Goal: Task Accomplishment & Management: Manage account settings

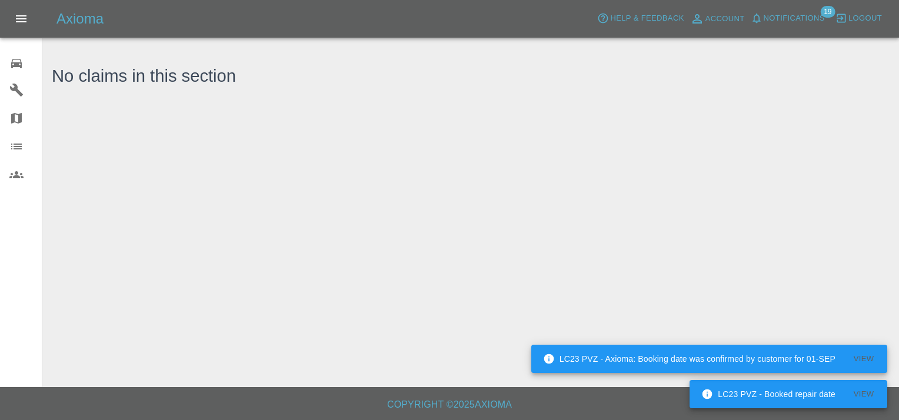
click at [14, 66] on icon at bounding box center [16, 63] width 11 height 9
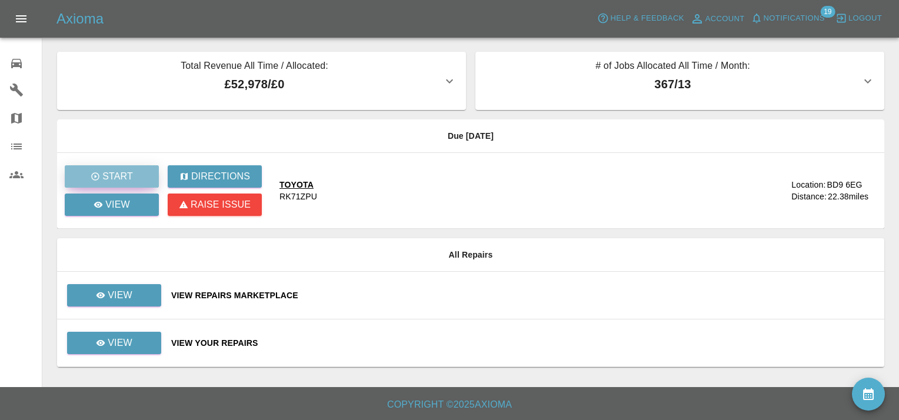
click at [128, 172] on p "Start" at bounding box center [117, 176] width 31 height 14
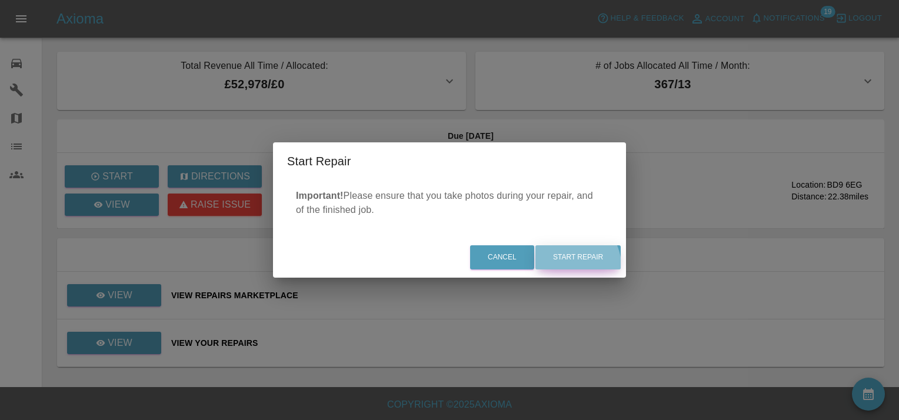
click at [562, 269] on button "Start Repair" at bounding box center [577, 257] width 85 height 24
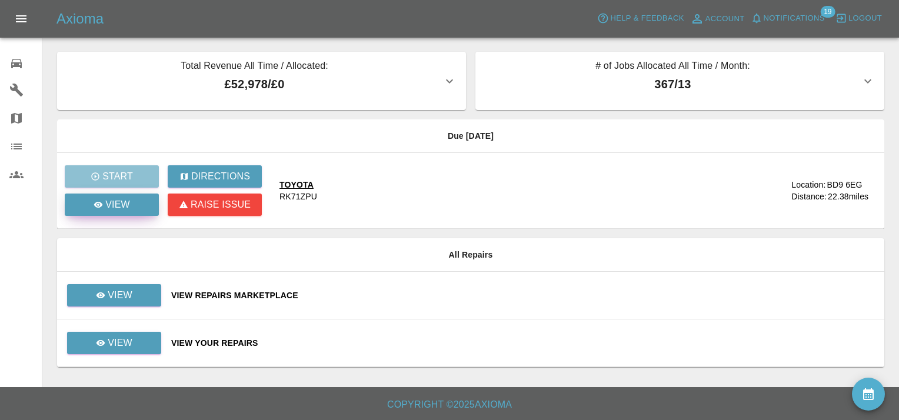
click at [119, 205] on p "View" at bounding box center [117, 205] width 25 height 14
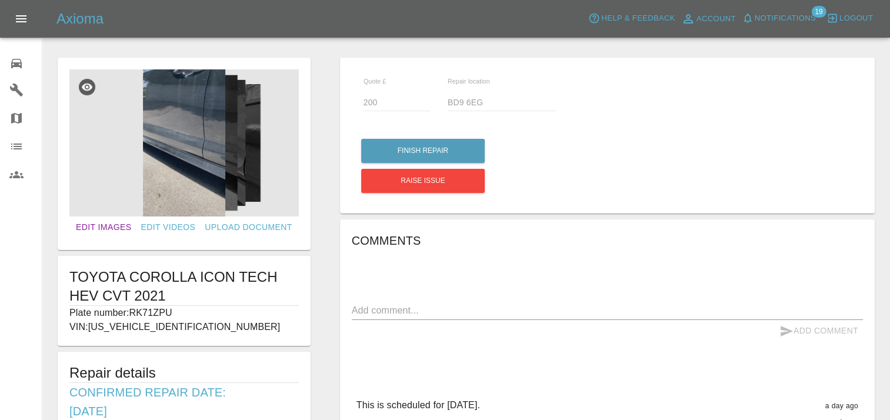
click at [124, 223] on link "Edit Images" at bounding box center [103, 227] width 65 height 22
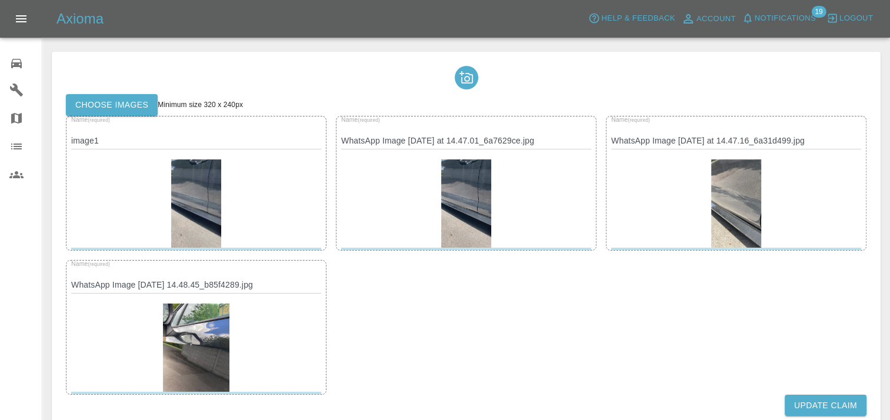
click at [181, 206] on img at bounding box center [195, 203] width 49 height 88
click at [201, 205] on img at bounding box center [195, 203] width 49 height 88
click at [195, 186] on img at bounding box center [195, 203] width 49 height 88
click at [298, 83] on div at bounding box center [466, 77] width 800 height 33
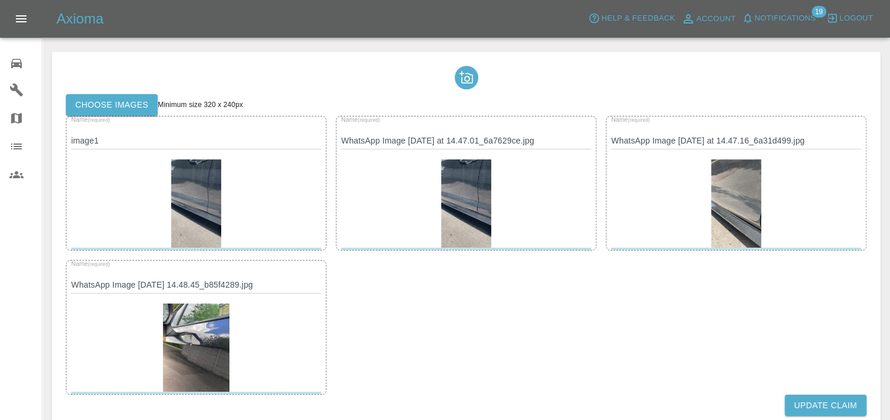
click at [842, 401] on button "Update Claim" at bounding box center [826, 406] width 82 height 22
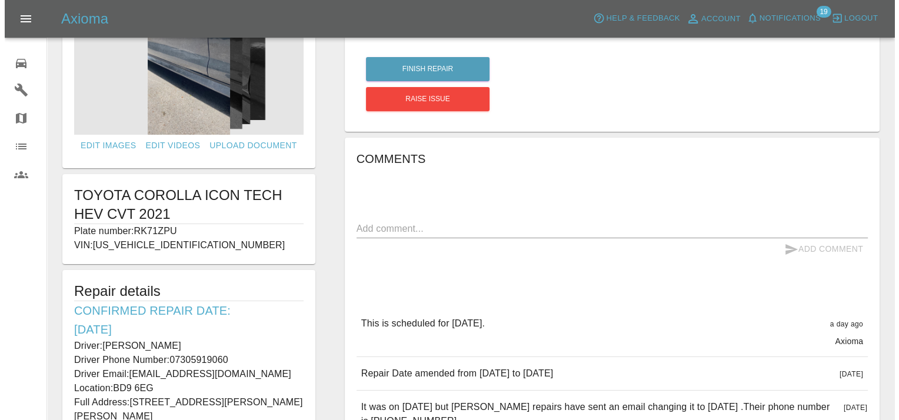
scroll to position [79, 0]
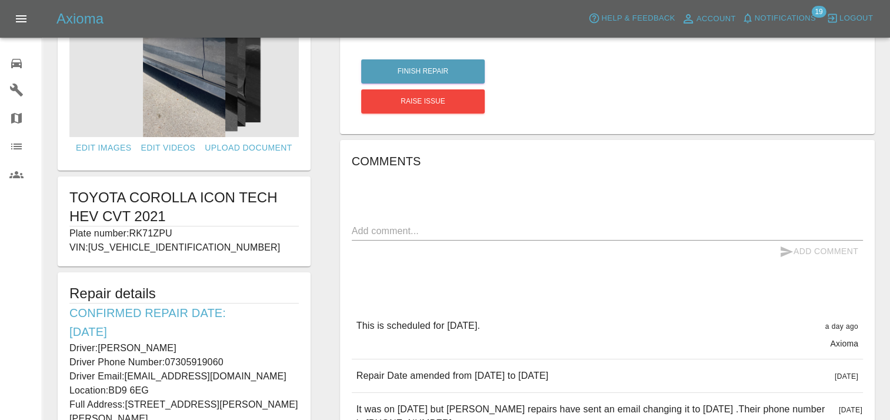
click at [188, 74] on img at bounding box center [183, 63] width 229 height 147
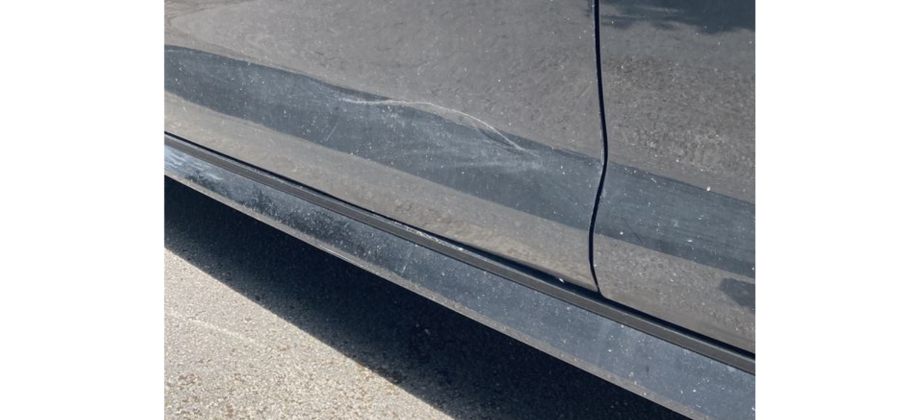
click at [539, 169] on img at bounding box center [449, 176] width 463 height 263
click at [549, 181] on img at bounding box center [449, 176] width 463 height 263
click at [446, 167] on img at bounding box center [449, 176] width 463 height 263
click at [527, 177] on img at bounding box center [449, 176] width 463 height 263
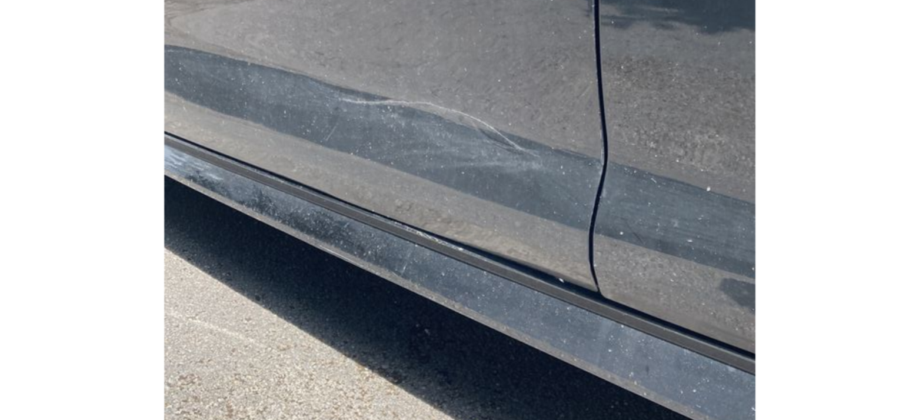
click at [510, 178] on img at bounding box center [449, 176] width 463 height 263
click at [537, 177] on img at bounding box center [449, 176] width 463 height 263
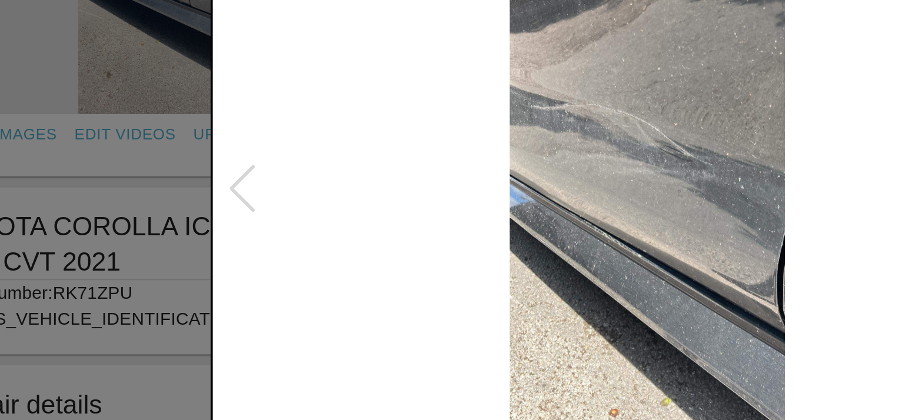
click at [565, 186] on img at bounding box center [449, 176] width 463 height 263
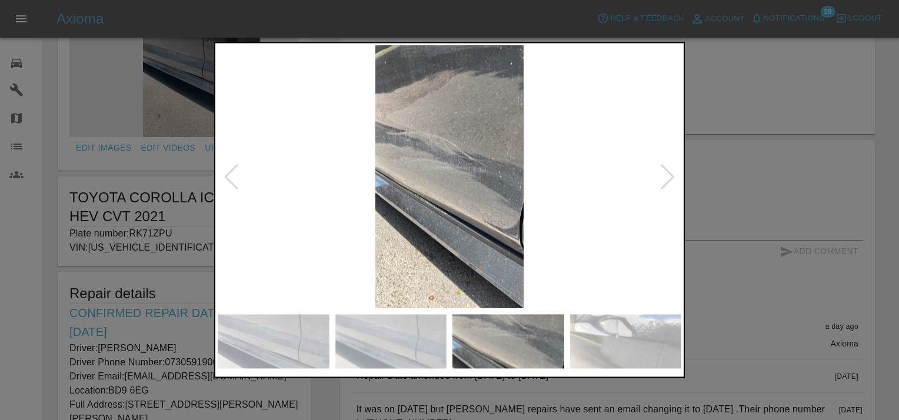
click at [665, 175] on div at bounding box center [667, 177] width 16 height 26
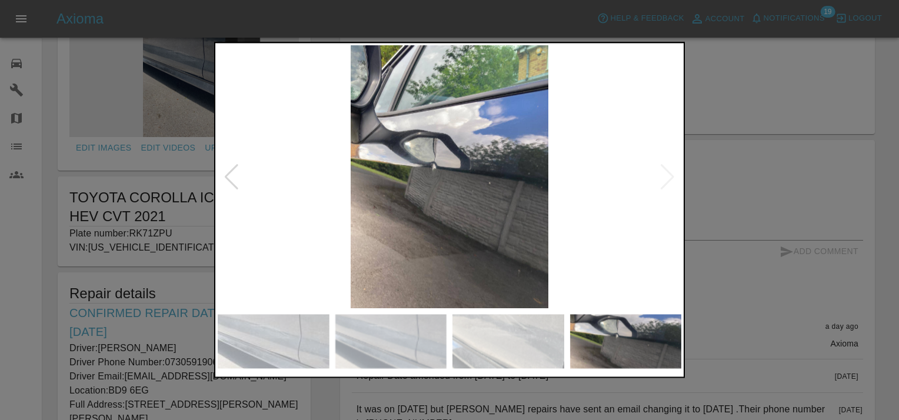
click at [665, 175] on img at bounding box center [449, 176] width 463 height 263
click at [670, 173] on img at bounding box center [449, 176] width 463 height 263
click at [739, 172] on div at bounding box center [449, 210] width 899 height 420
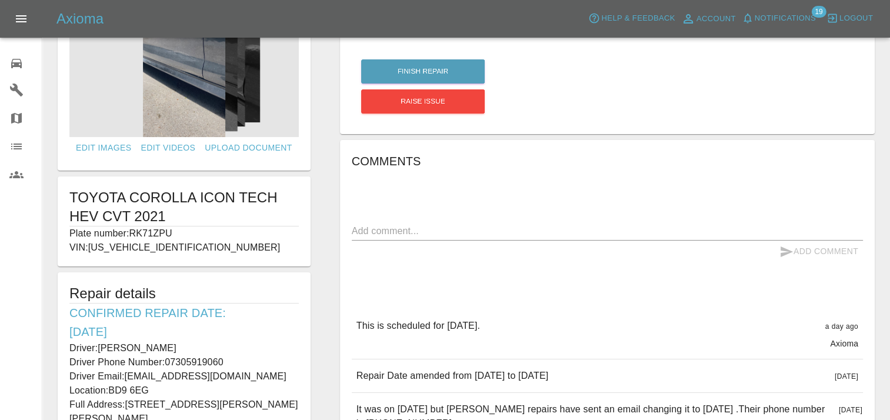
scroll to position [0, 0]
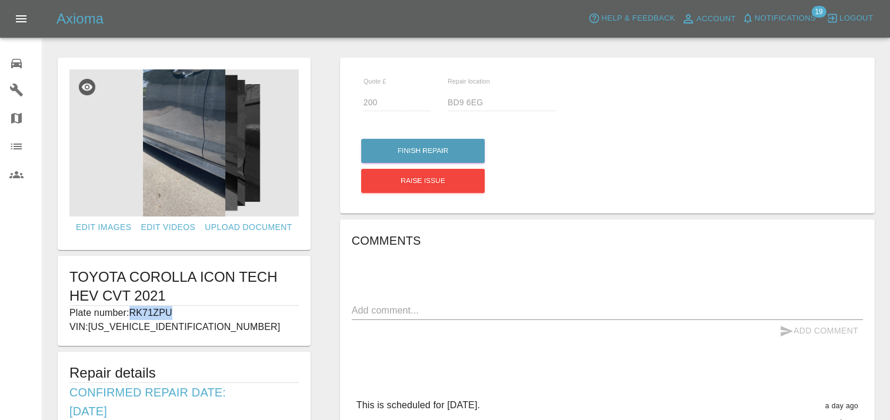
drag, startPoint x: 171, startPoint y: 312, endPoint x: 132, endPoint y: 313, distance: 39.4
click at [132, 313] on p "Plate number: RK71ZPU" at bounding box center [183, 313] width 229 height 14
drag, startPoint x: 132, startPoint y: 313, endPoint x: 140, endPoint y: 312, distance: 8.3
copy p "RK71ZPU"
click at [170, 168] on img at bounding box center [183, 142] width 229 height 147
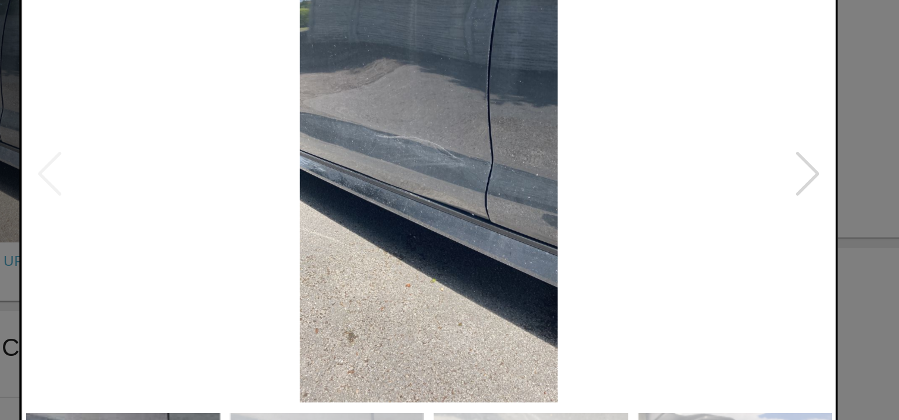
click at [691, 173] on div at bounding box center [449, 210] width 899 height 420
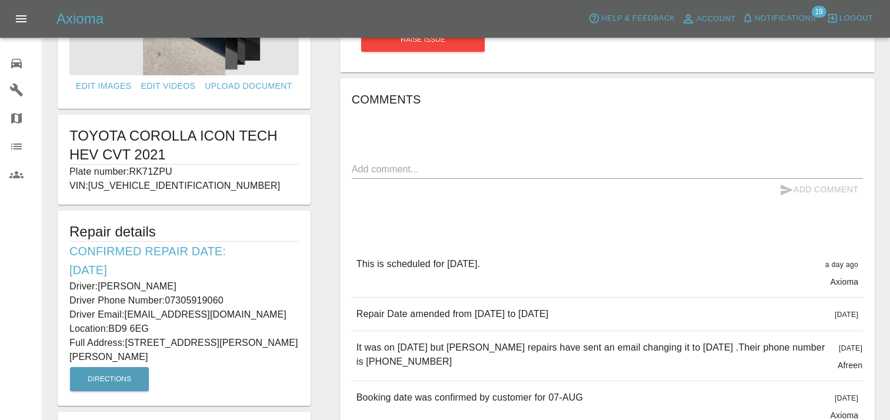
scroll to position [141, 0]
click at [22, 61] on icon at bounding box center [16, 63] width 14 height 14
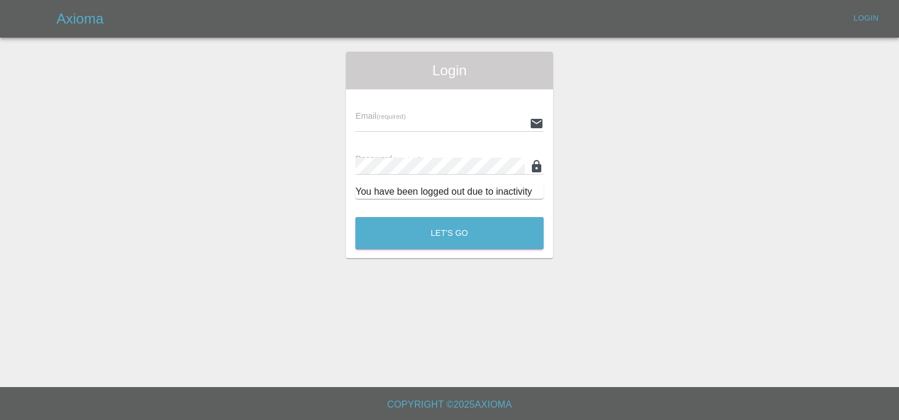
type input "INFO@VEHICLESMARTREPAIRS.CO.UK"
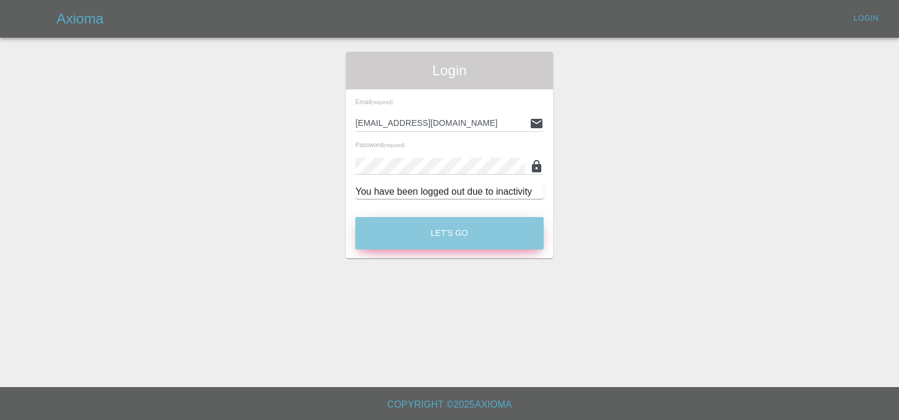
click at [451, 236] on button "Let's Go" at bounding box center [449, 233] width 188 height 32
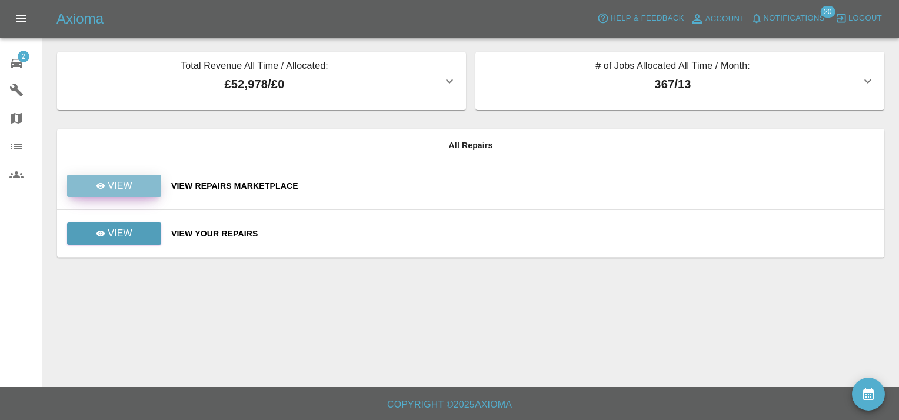
click at [143, 188] on link "View" at bounding box center [114, 186] width 94 height 22
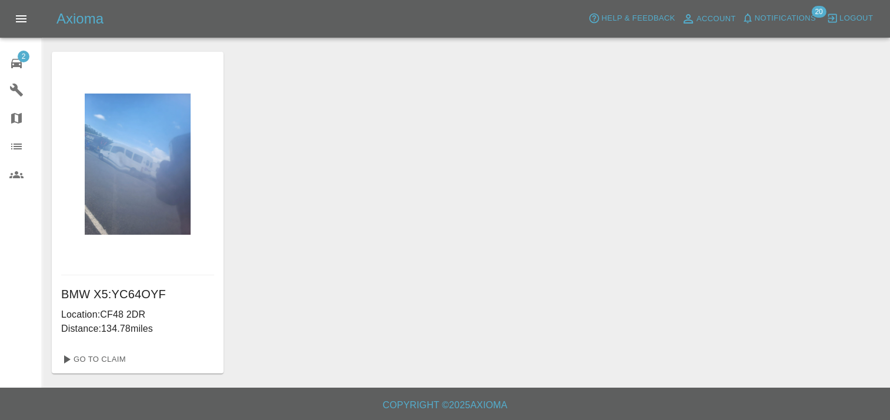
click at [24, 58] on span "2" at bounding box center [24, 57] width 12 height 12
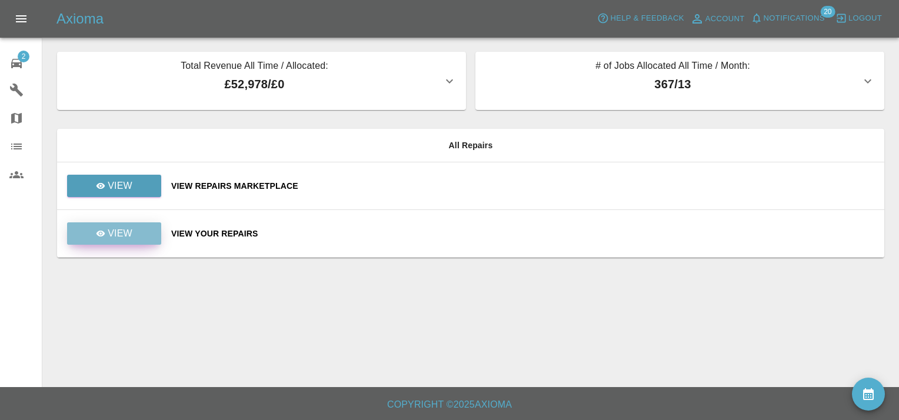
click at [146, 231] on link "View" at bounding box center [114, 233] width 94 height 22
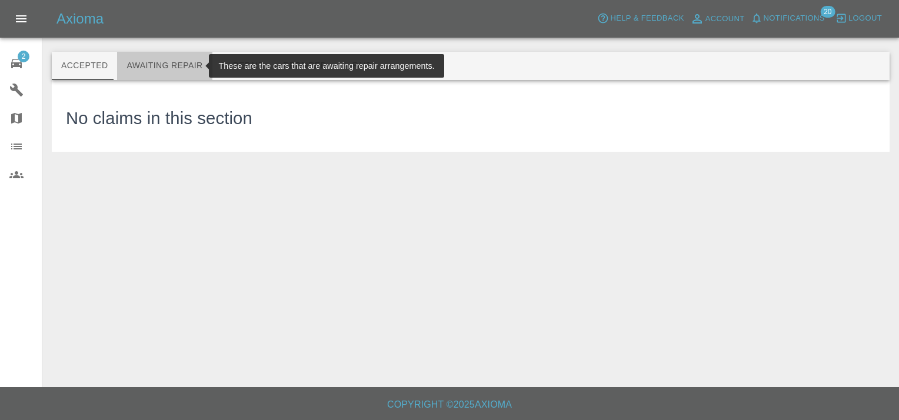
click at [171, 64] on button "Awaiting Repair" at bounding box center [164, 66] width 95 height 28
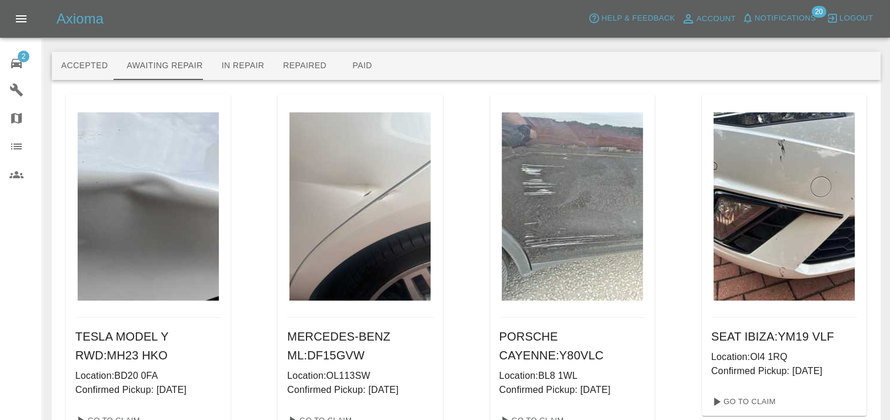
click at [192, 35] on div "Axioma Help & Feedback Account Notifications 20 Logout" at bounding box center [445, 19] width 890 height 38
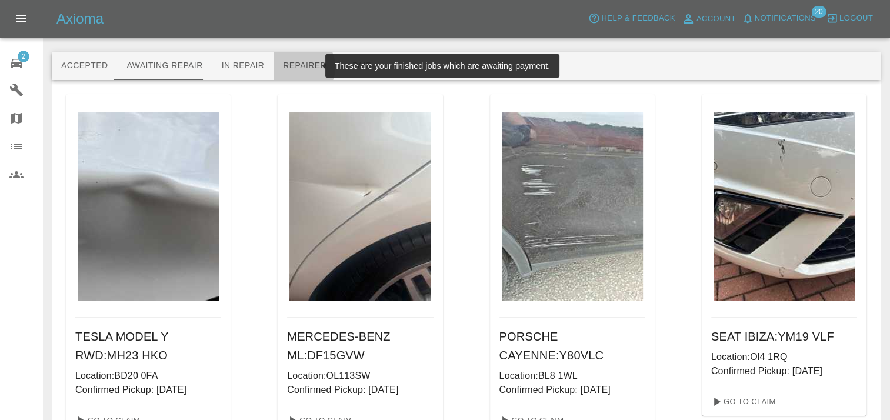
click at [284, 67] on button "Repaired" at bounding box center [304, 66] width 62 height 28
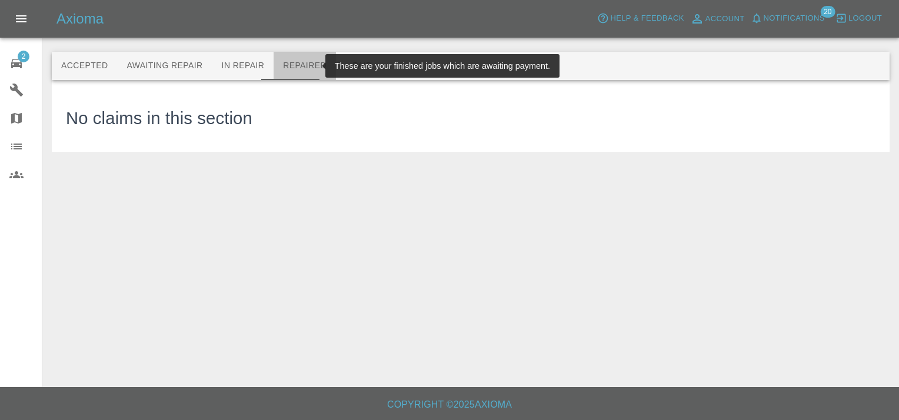
click at [298, 62] on button "Repaired" at bounding box center [304, 66] width 62 height 28
click at [236, 64] on button "In Repair" at bounding box center [243, 66] width 62 height 28
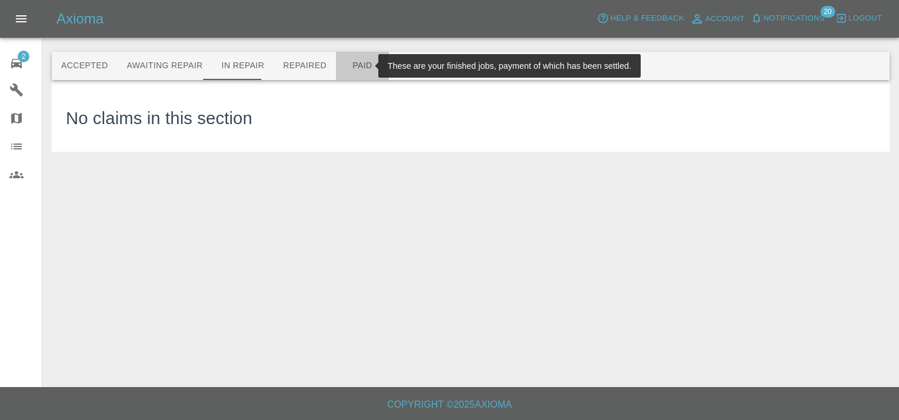
click at [346, 61] on button "Paid" at bounding box center [362, 66] width 53 height 28
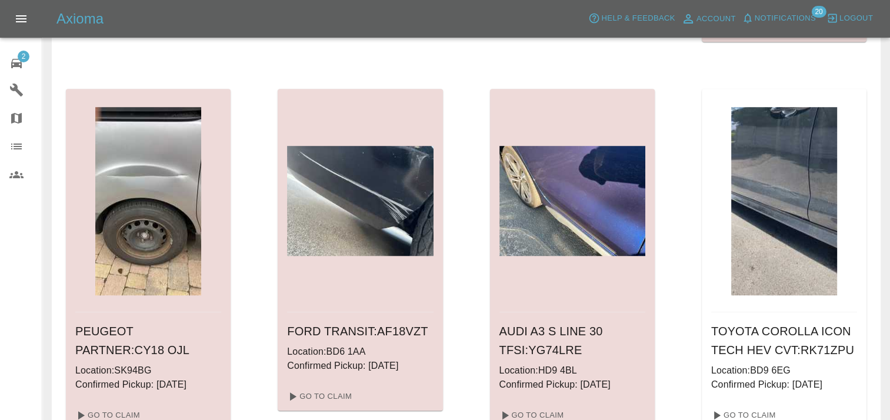
scroll to position [889, 0]
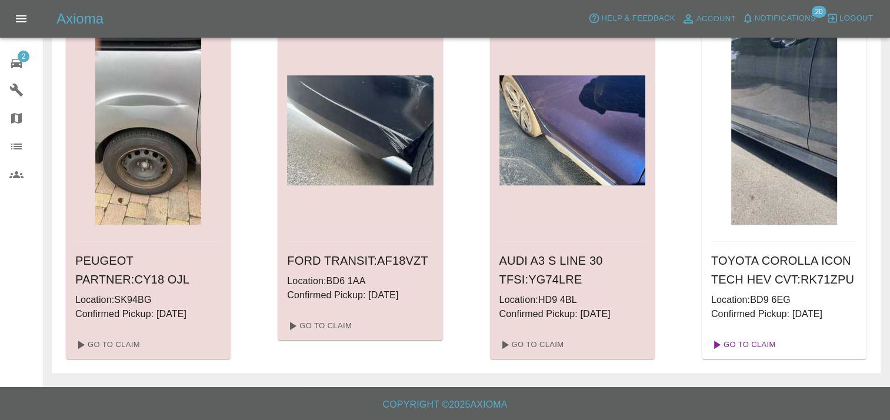
click at [760, 349] on link "Go To Claim" at bounding box center [742, 344] width 72 height 19
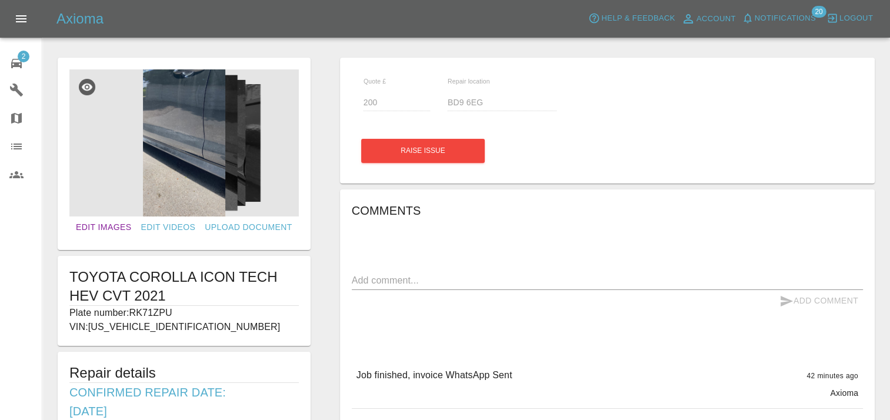
click at [102, 221] on link "Edit Images" at bounding box center [103, 227] width 65 height 22
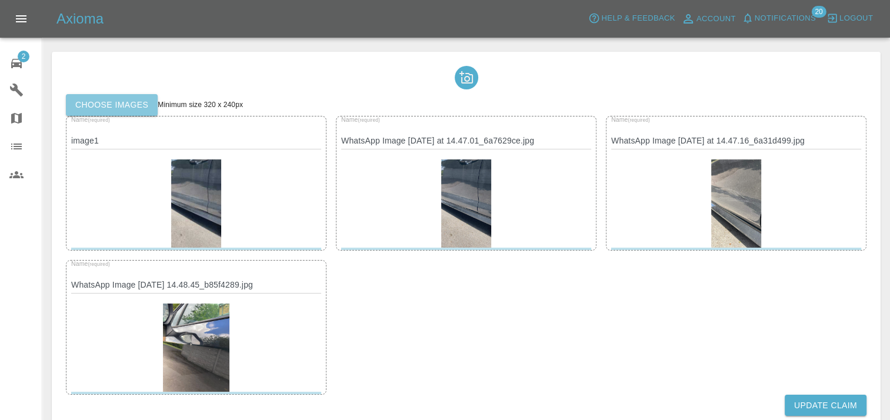
click at [124, 112] on label "Choose images" at bounding box center [112, 105] width 92 height 22
click at [0, 0] on input "Choose images" at bounding box center [0, 0] width 0 height 0
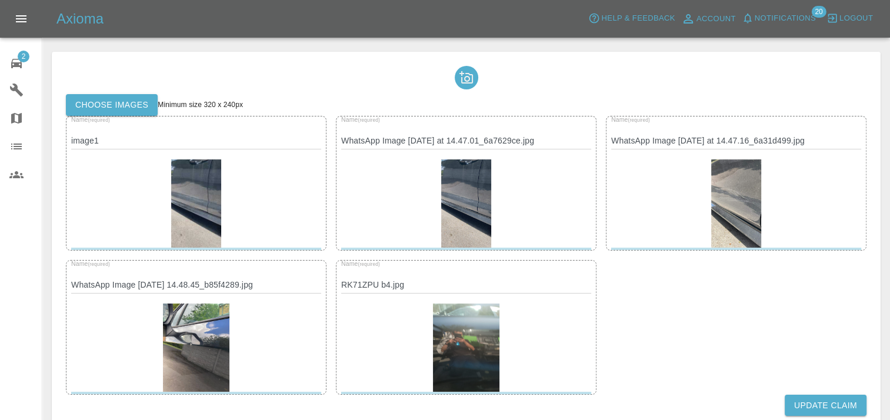
click at [106, 102] on label "Choose images" at bounding box center [112, 105] width 92 height 22
click at [0, 0] on input "Choose images" at bounding box center [0, 0] width 0 height 0
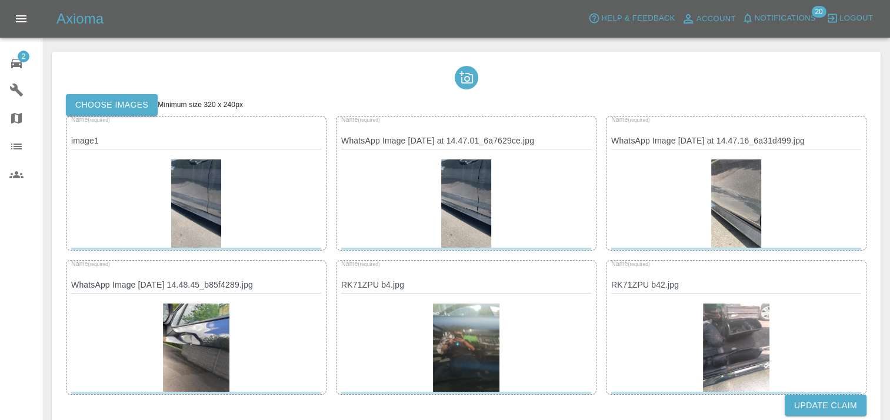
click at [108, 101] on label "Choose images" at bounding box center [112, 105] width 92 height 22
click at [0, 0] on input "Choose images" at bounding box center [0, 0] width 0 height 0
click at [126, 107] on label "Choose images" at bounding box center [112, 105] width 92 height 22
click at [0, 0] on input "Choose images" at bounding box center [0, 0] width 0 height 0
click at [345, 202] on div at bounding box center [466, 203] width 250 height 88
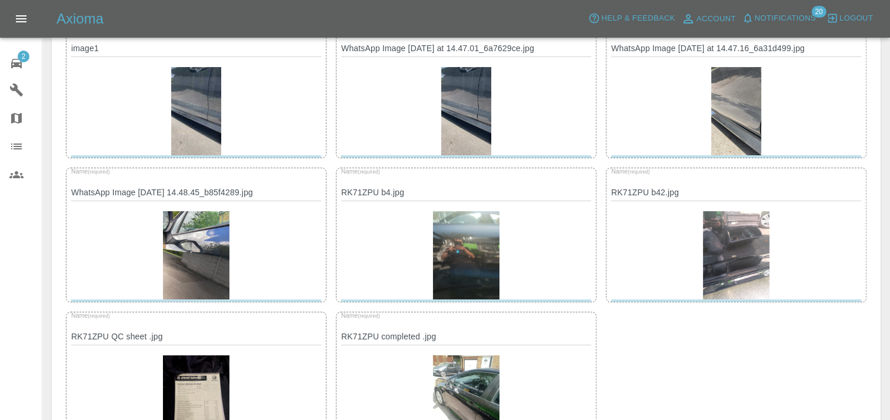
scroll to position [196, 0]
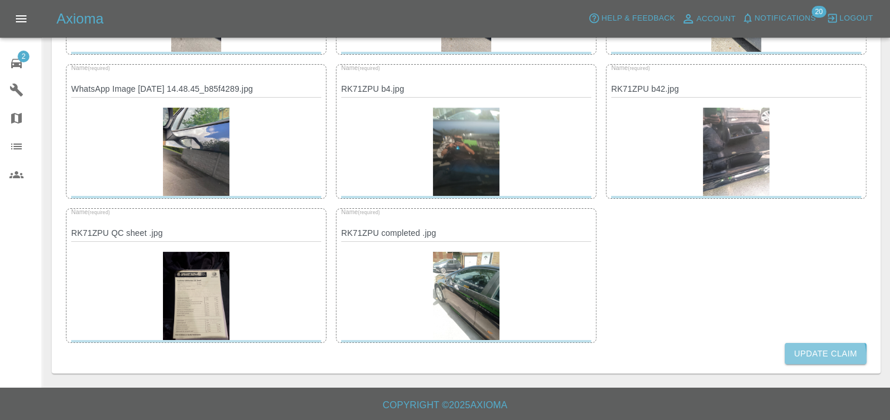
click at [807, 358] on button "Update Claim" at bounding box center [826, 354] width 82 height 22
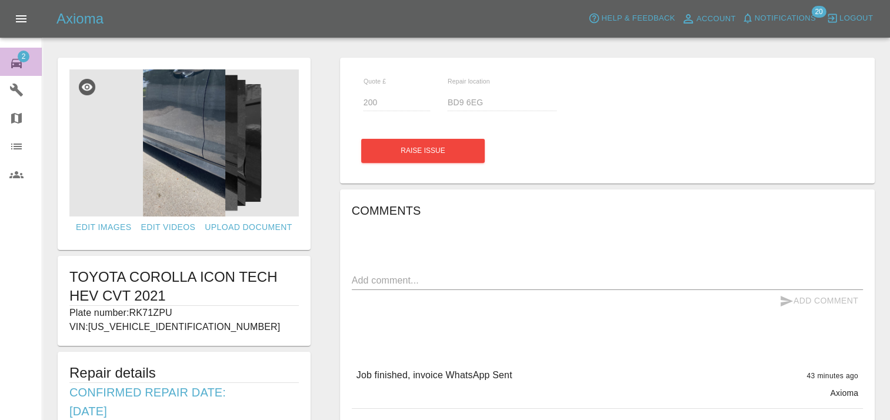
click at [24, 56] on span "2" at bounding box center [24, 57] width 12 height 12
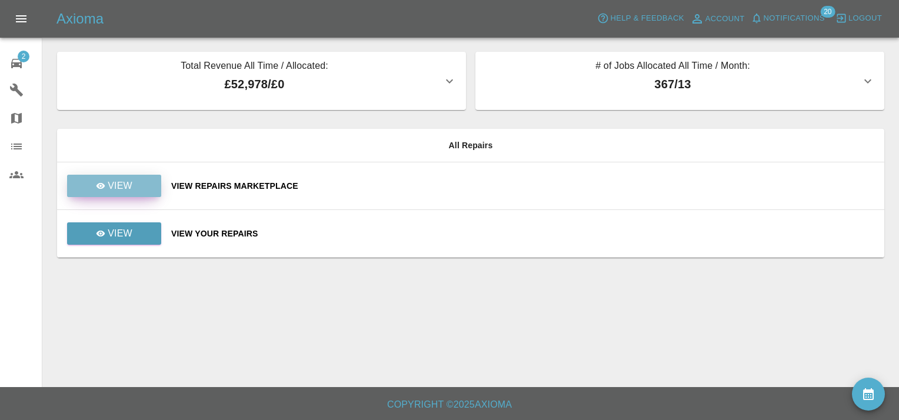
click at [145, 180] on link "View" at bounding box center [114, 186] width 94 height 22
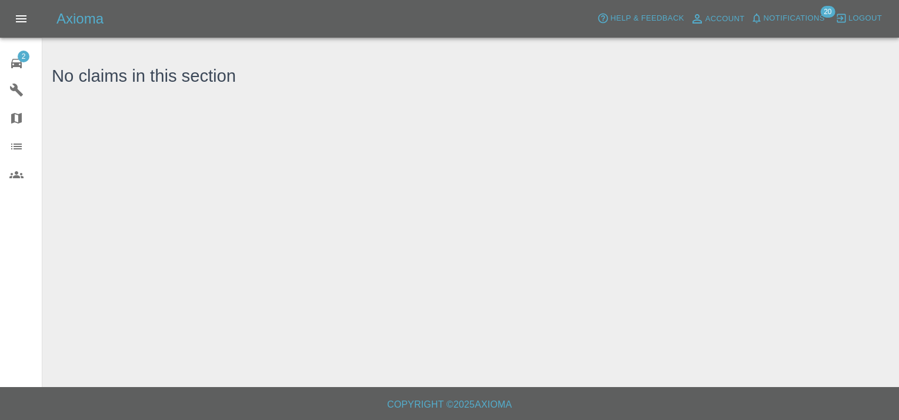
click at [23, 57] on span "2" at bounding box center [24, 57] width 12 height 12
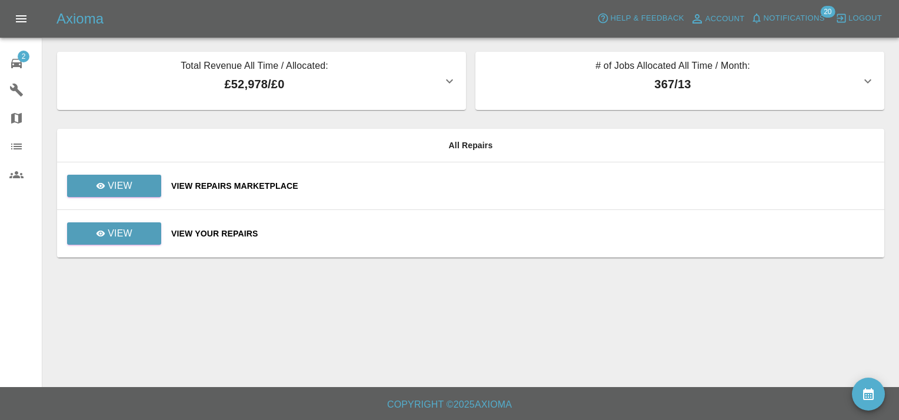
click at [198, 234] on div "View Your Repairs" at bounding box center [522, 234] width 703 height 12
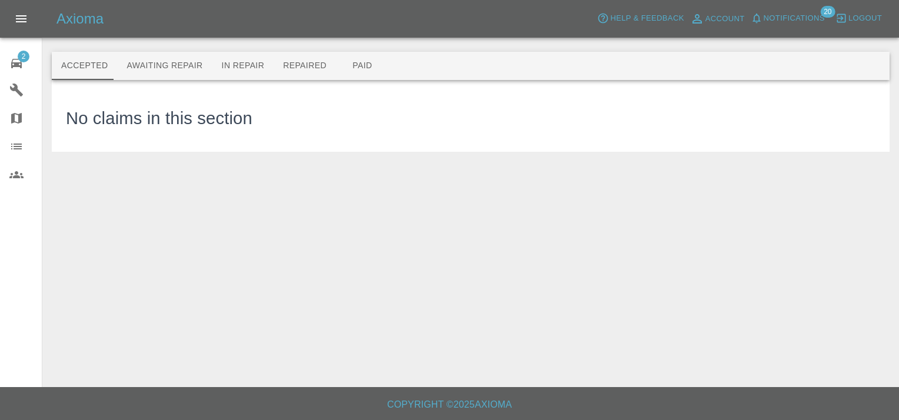
click at [198, 234] on main "Accepted Awaiting Repair In Repair Repaired Paid No claims in this section" at bounding box center [449, 193] width 899 height 387
click at [26, 56] on span "2" at bounding box center [24, 57] width 12 height 12
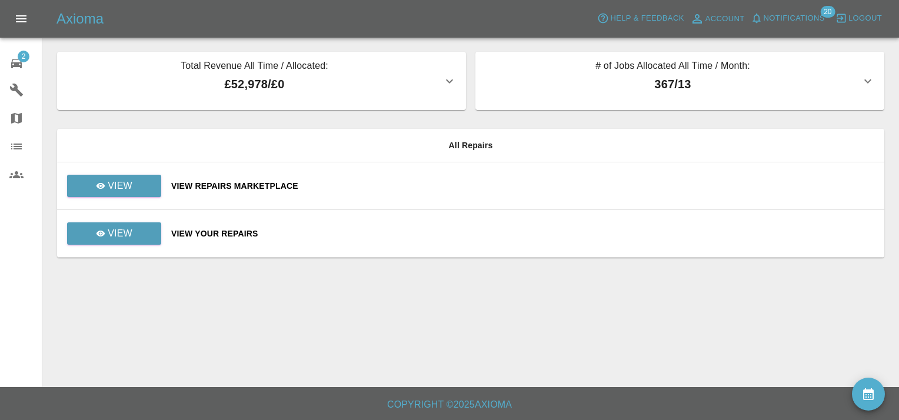
click at [198, 186] on div "View Repairs Marketplace" at bounding box center [522, 186] width 703 height 12
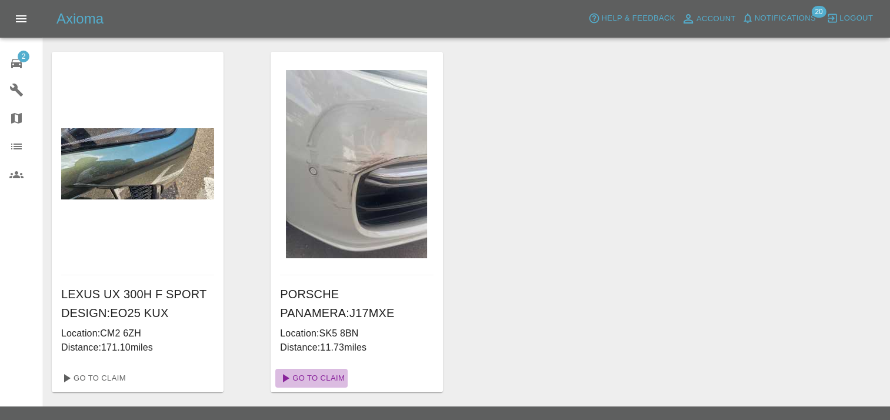
click at [325, 381] on link "Go To Claim" at bounding box center [311, 378] width 72 height 19
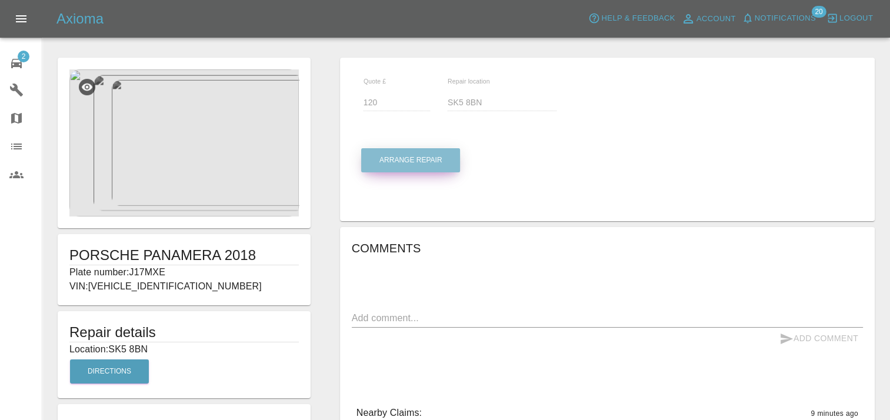
click at [413, 165] on button "Arrange Repair" at bounding box center [410, 160] width 99 height 24
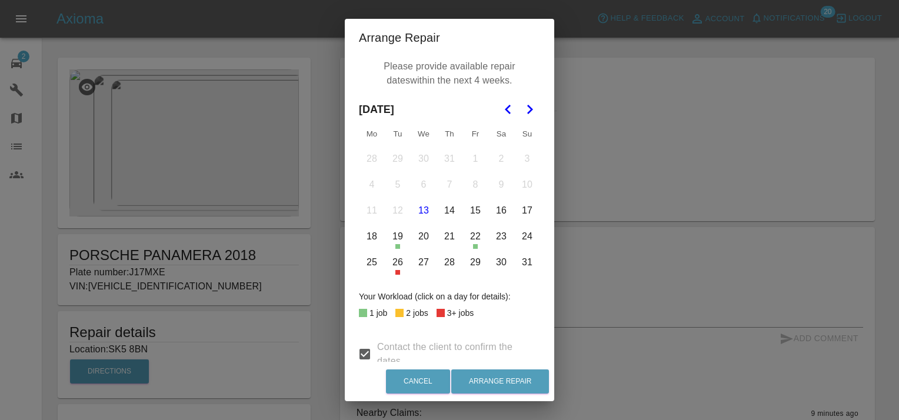
click at [443, 261] on button "28" at bounding box center [449, 262] width 25 height 25
click at [473, 266] on button "29" at bounding box center [475, 262] width 25 height 25
click at [522, 114] on icon "Go to the Next Month" at bounding box center [529, 109] width 14 height 14
click at [396, 160] on button "2" at bounding box center [397, 158] width 25 height 25
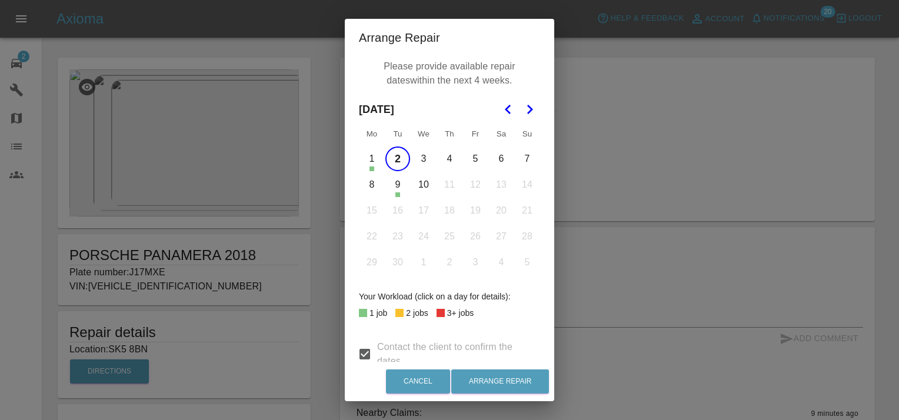
click at [421, 159] on button "3" at bounding box center [423, 158] width 25 height 25
click at [448, 162] on button "4" at bounding box center [449, 158] width 25 height 25
click at [475, 162] on button "5" at bounding box center [475, 158] width 25 height 25
click at [366, 188] on button "8" at bounding box center [371, 184] width 25 height 25
click at [419, 187] on button "10" at bounding box center [423, 184] width 25 height 25
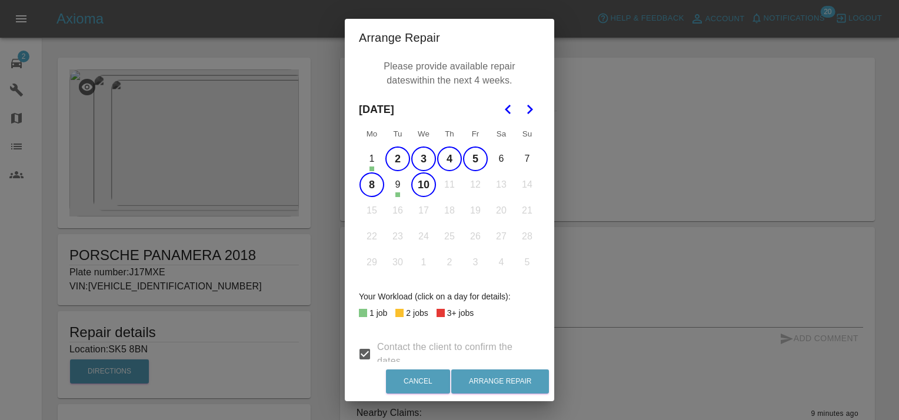
click at [398, 186] on button "9" at bounding box center [397, 184] width 25 height 25
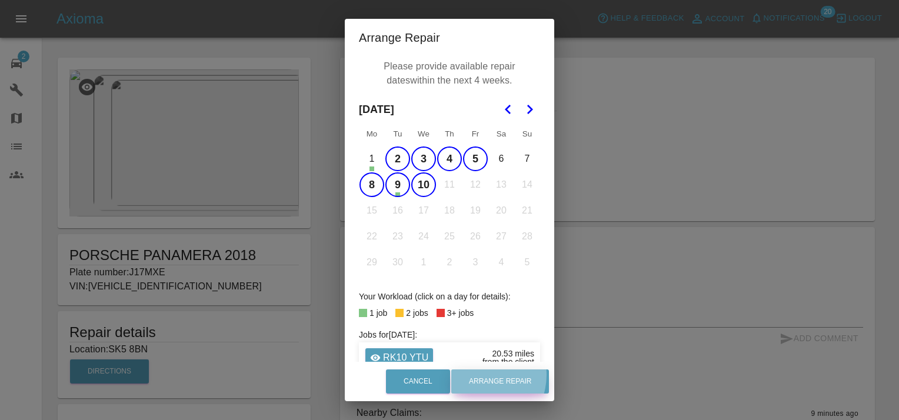
click at [488, 375] on button "Arrange Repair" at bounding box center [500, 381] width 98 height 24
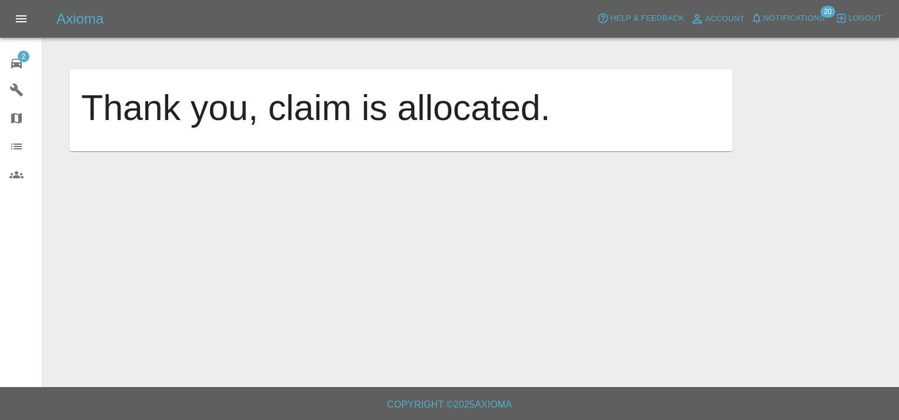
click at [22, 55] on span "2" at bounding box center [24, 57] width 12 height 12
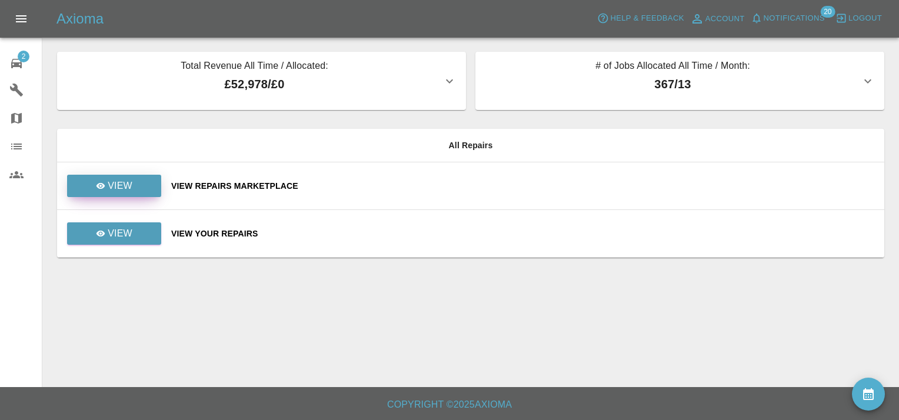
click at [120, 181] on p "View" at bounding box center [120, 186] width 25 height 14
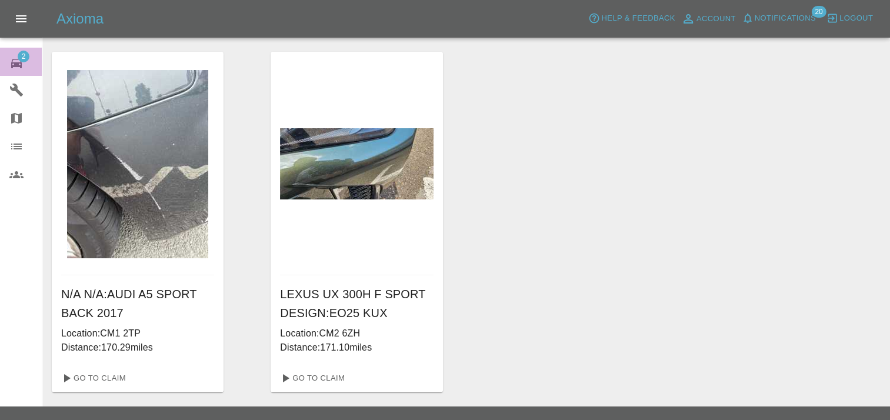
click at [29, 56] on div "2" at bounding box center [25, 62] width 33 height 17
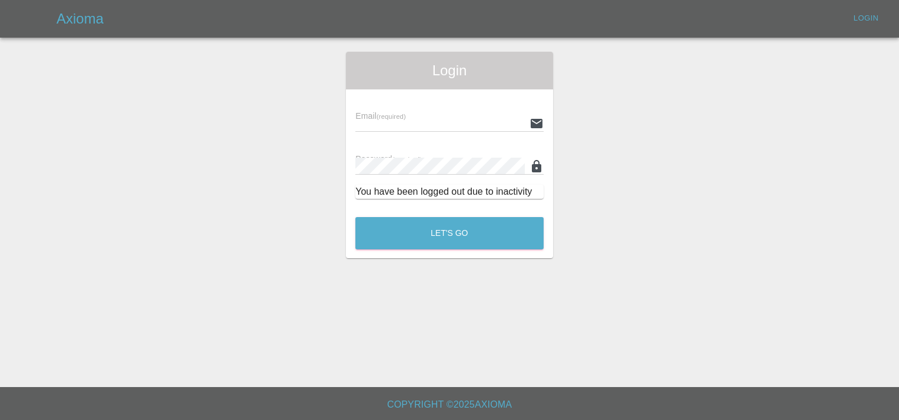
type input "INFO@VEHICLESMARTREPAIRS.CO.UK"
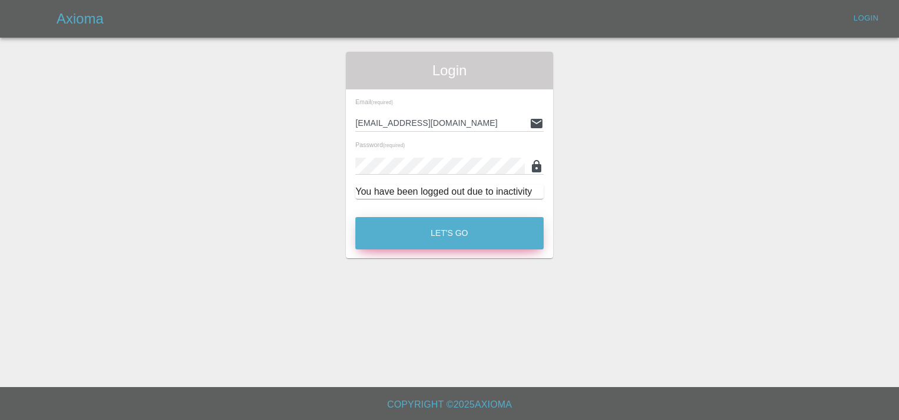
click at [463, 232] on button "Let's Go" at bounding box center [449, 233] width 188 height 32
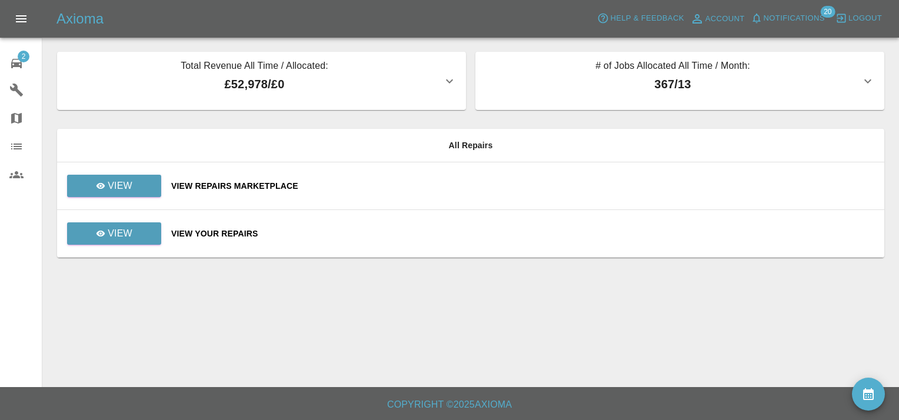
click at [188, 226] on td "View Your Repairs" at bounding box center [523, 234] width 722 height 48
click at [201, 232] on div "View Your Repairs" at bounding box center [522, 234] width 703 height 12
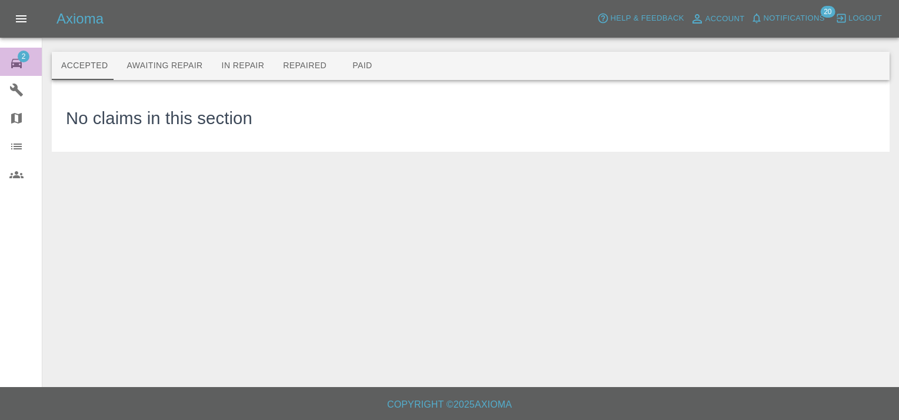
click at [25, 52] on span "2" at bounding box center [24, 57] width 12 height 12
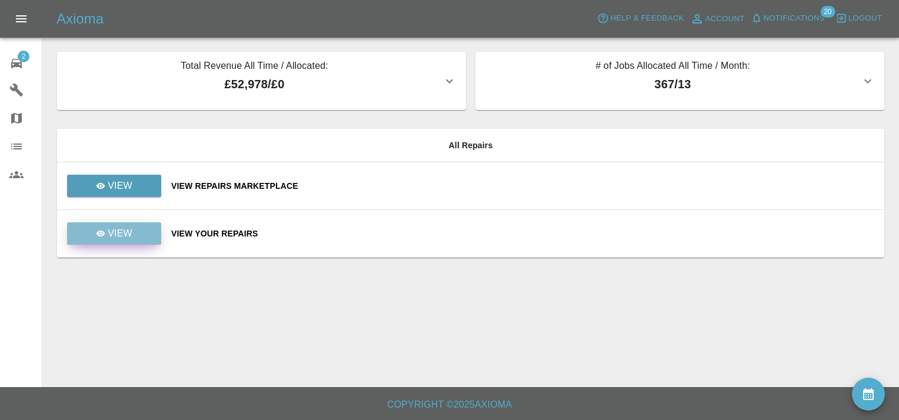
click at [128, 229] on p "View" at bounding box center [120, 233] width 25 height 14
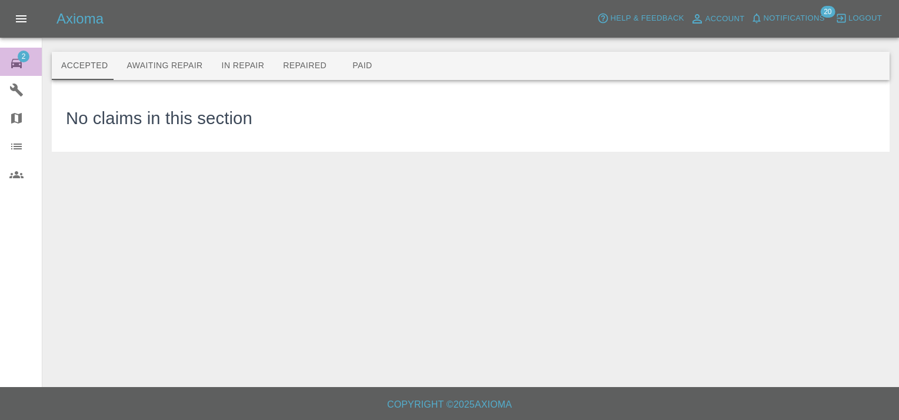
click at [20, 56] on span "2" at bounding box center [24, 57] width 12 height 12
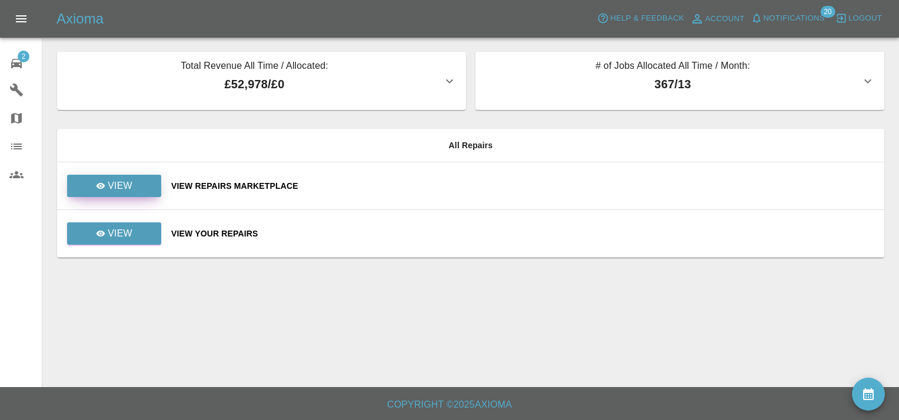
click at [130, 183] on p "View" at bounding box center [120, 186] width 25 height 14
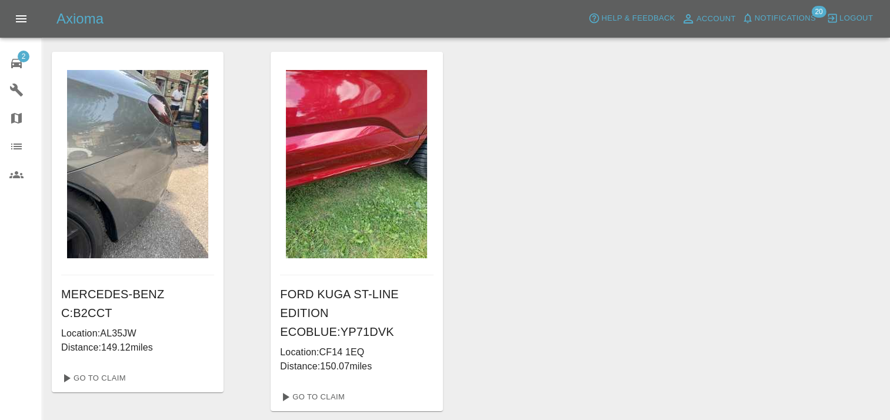
click at [16, 56] on icon at bounding box center [16, 63] width 14 height 14
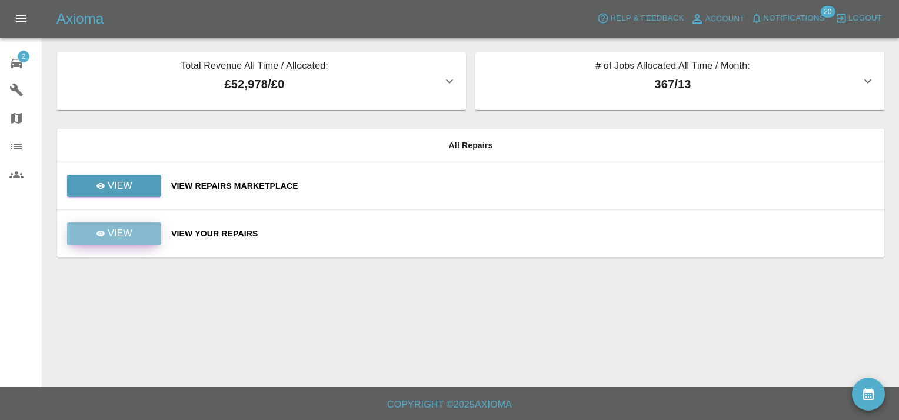
click at [135, 236] on link "View" at bounding box center [114, 233] width 94 height 22
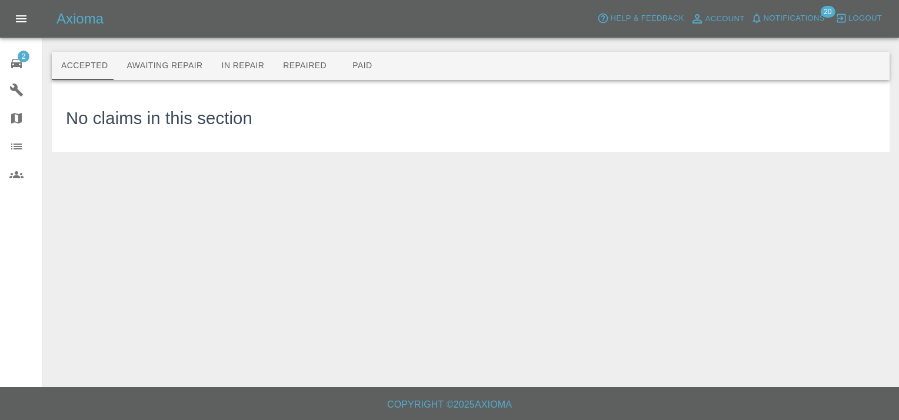
click at [19, 50] on link "2 Repair home" at bounding box center [21, 62] width 42 height 28
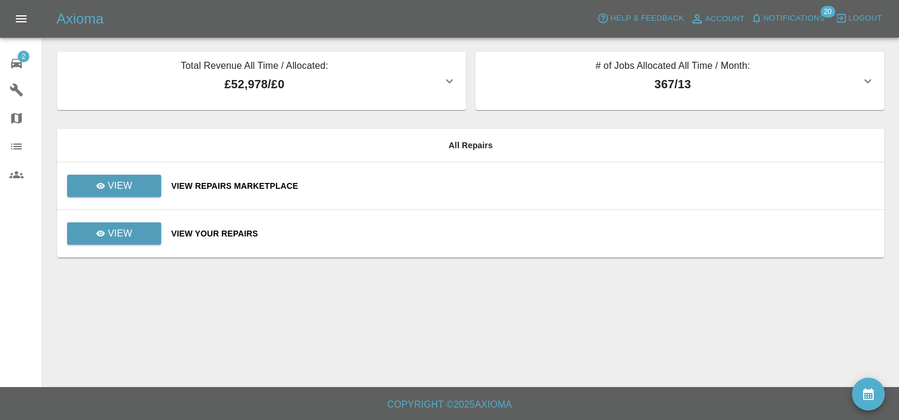
click at [203, 187] on div "View Repairs Marketplace" at bounding box center [522, 186] width 703 height 12
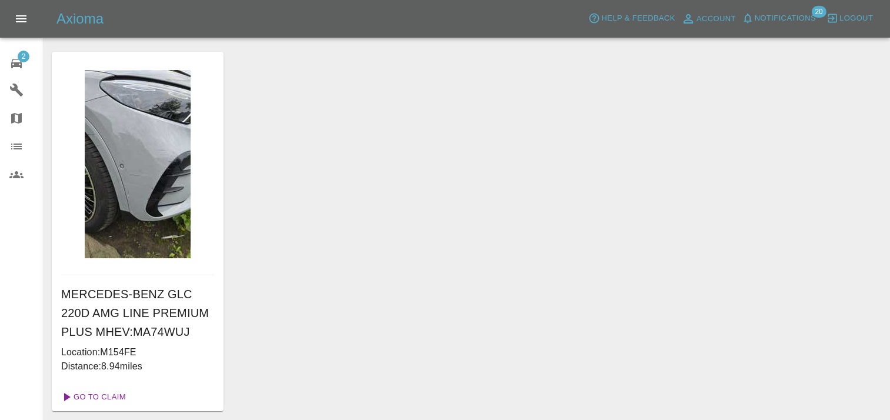
click at [108, 396] on link "Go To Claim" at bounding box center [92, 397] width 72 height 19
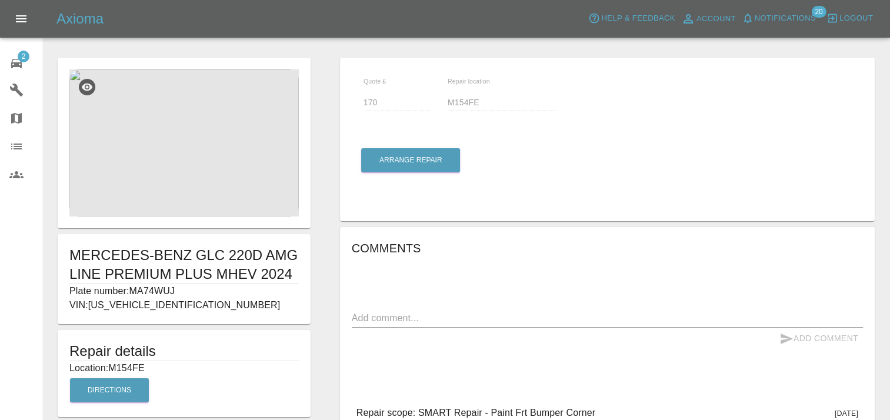
click at [187, 133] on img at bounding box center [183, 142] width 229 height 147
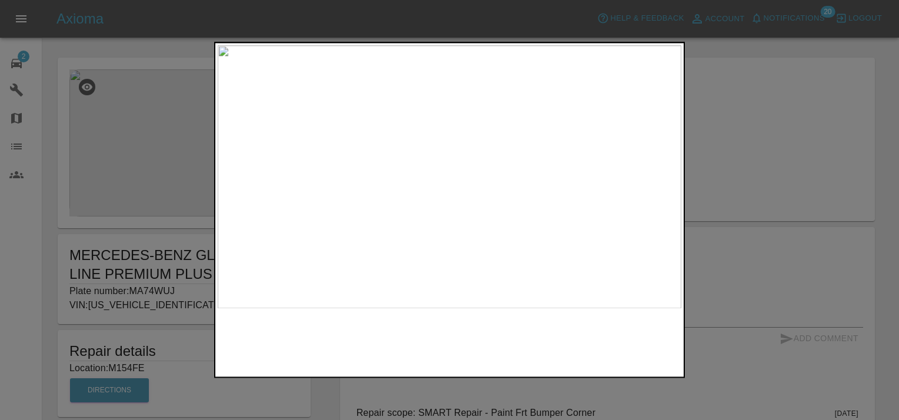
click at [303, 338] on img at bounding box center [274, 342] width 112 height 54
click at [526, 206] on img at bounding box center [449, 176] width 463 height 263
click at [748, 121] on div at bounding box center [449, 210] width 899 height 420
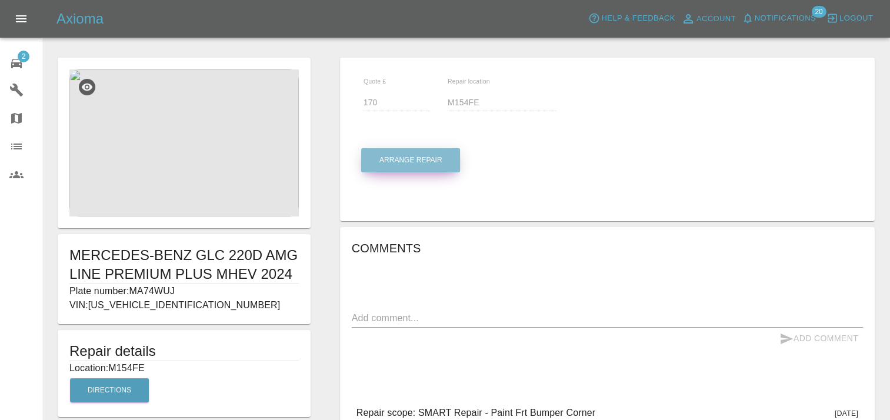
click at [419, 165] on button "Arrange Repair" at bounding box center [410, 160] width 99 height 24
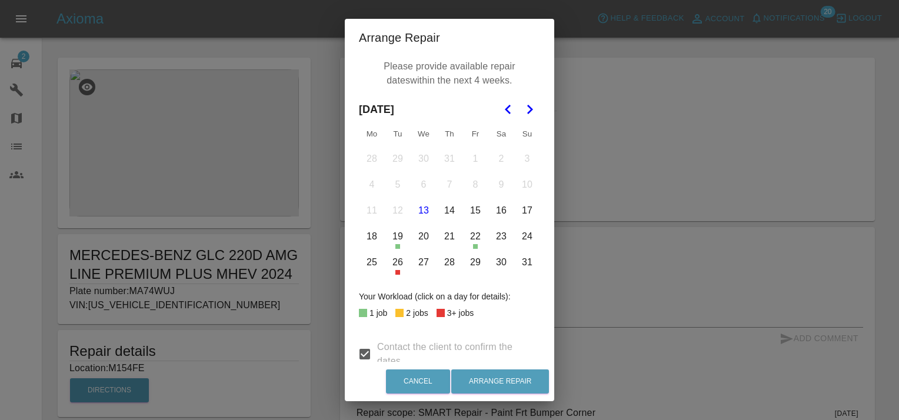
click at [448, 261] on button "28" at bounding box center [449, 262] width 25 height 25
click at [470, 266] on button "29" at bounding box center [475, 262] width 25 height 25
click at [525, 114] on icon "Go to the Next Month" at bounding box center [529, 109] width 14 height 14
click at [369, 162] on button "1" at bounding box center [371, 158] width 25 height 25
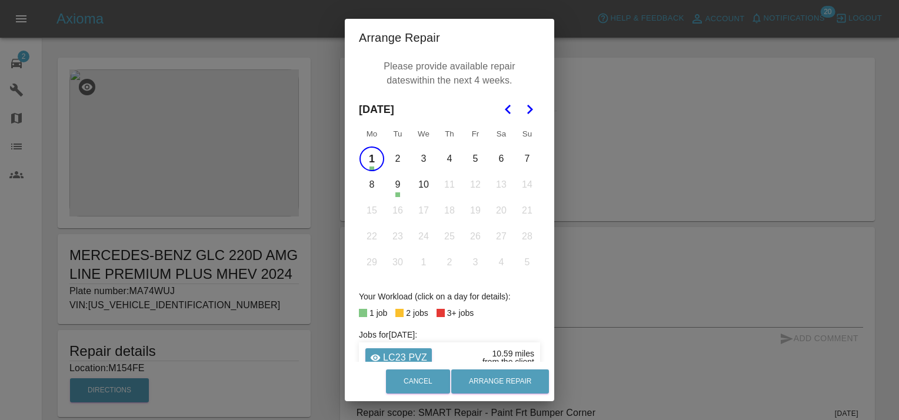
click at [394, 161] on button "2" at bounding box center [397, 158] width 25 height 25
click at [418, 159] on button "3" at bounding box center [423, 158] width 25 height 25
click at [438, 161] on button "4" at bounding box center [449, 158] width 25 height 25
click at [474, 157] on button "5" at bounding box center [475, 158] width 25 height 25
click at [368, 187] on button "8" at bounding box center [371, 184] width 25 height 25
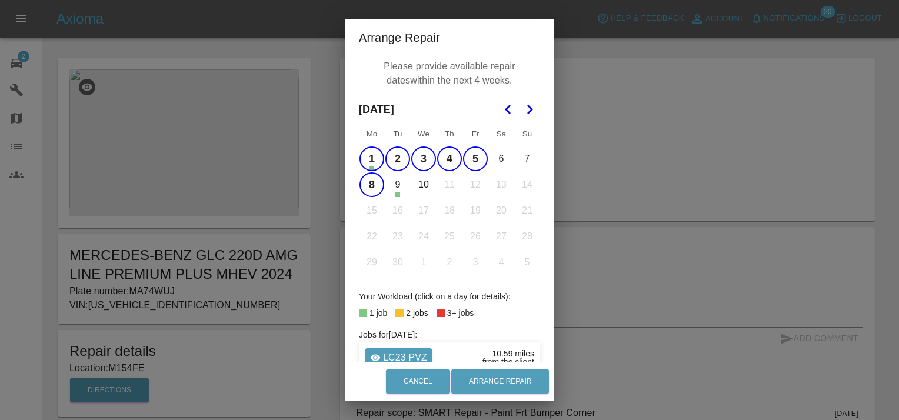
click at [371, 154] on button "1" at bounding box center [371, 158] width 25 height 25
click at [393, 185] on button "9" at bounding box center [397, 184] width 25 height 25
click at [420, 186] on button "10" at bounding box center [423, 184] width 25 height 25
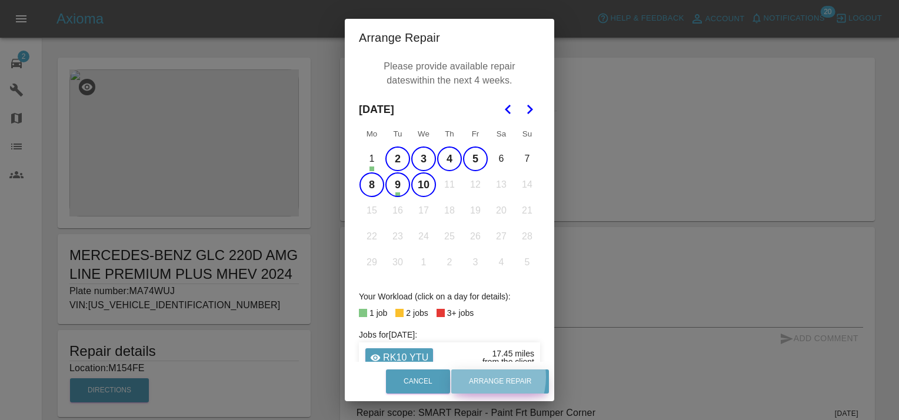
click at [488, 377] on button "Arrange Repair" at bounding box center [500, 381] width 98 height 24
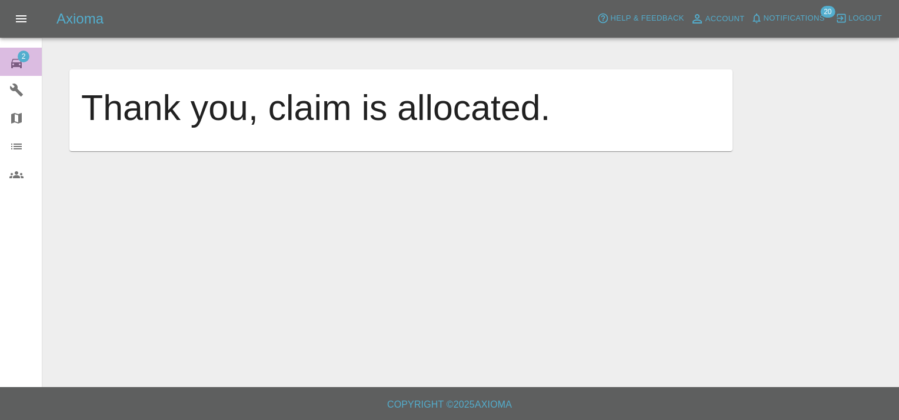
click at [26, 54] on span "2" at bounding box center [24, 57] width 12 height 12
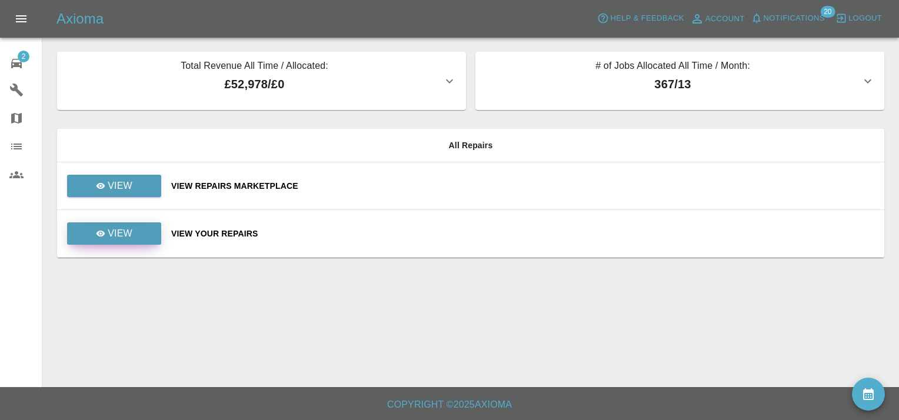
click at [136, 239] on link "View" at bounding box center [114, 233] width 94 height 22
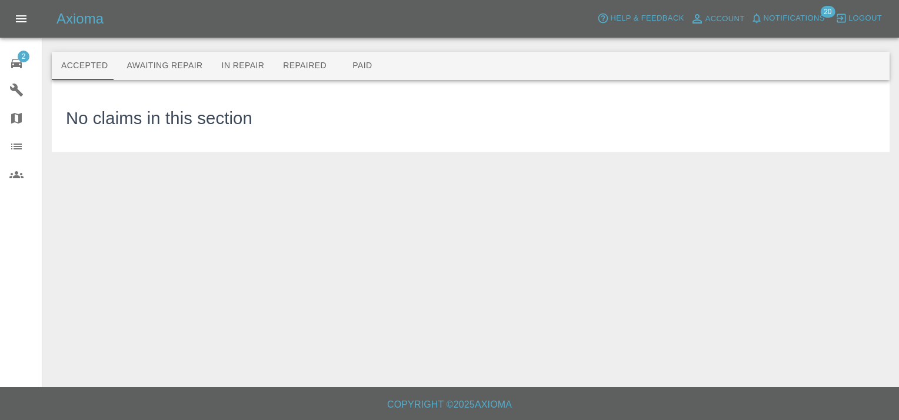
click at [10, 55] on div "2" at bounding box center [25, 62] width 33 height 17
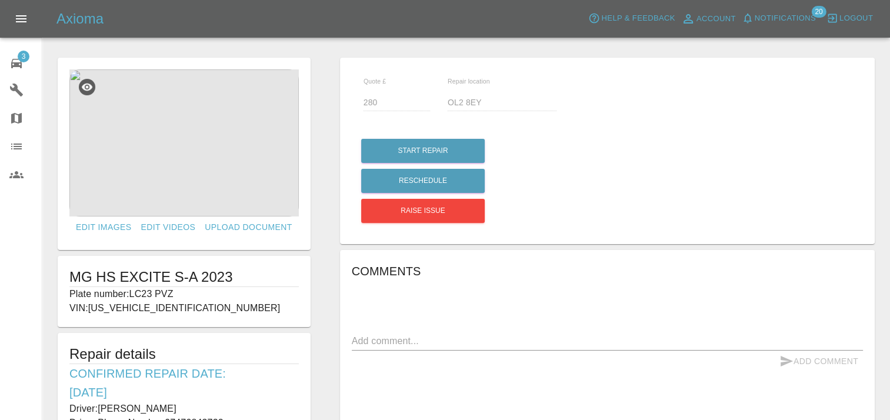
click at [152, 283] on h1 "MG HS EXCITE S-A 2023" at bounding box center [183, 277] width 229 height 19
drag, startPoint x: 173, startPoint y: 291, endPoint x: 130, endPoint y: 291, distance: 43.5
click at [130, 291] on p "Plate number: LC23 PVZ" at bounding box center [183, 294] width 229 height 14
copy p "LC23 PVZ"
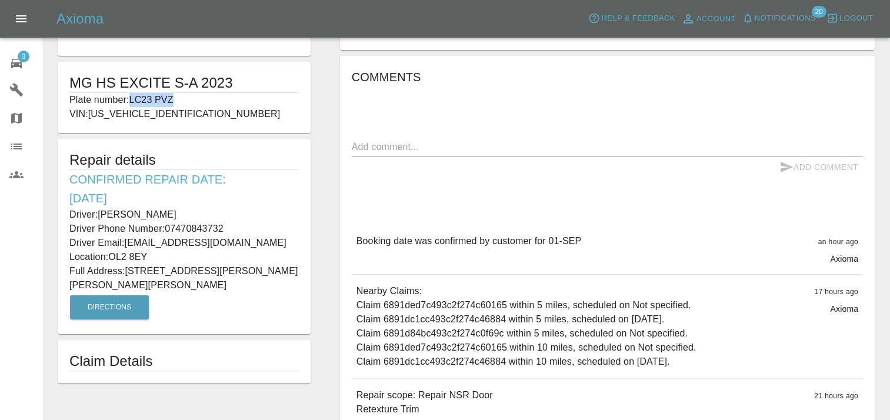
scroll to position [199, 0]
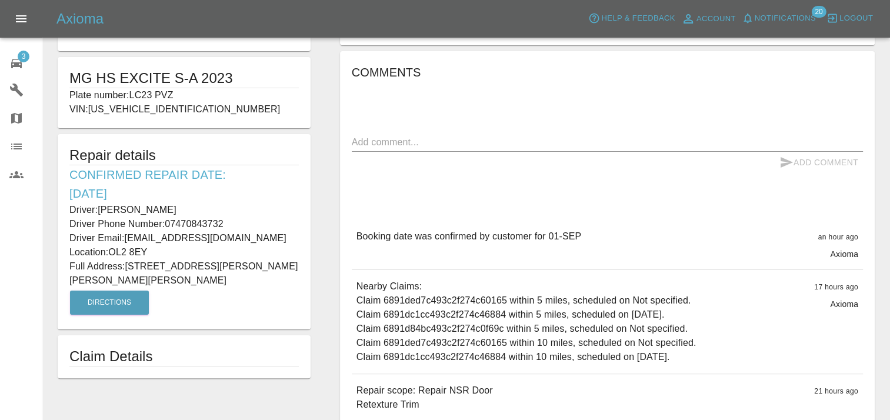
drag, startPoint x: 879, startPoint y: 320, endPoint x: 872, endPoint y: 360, distance: 40.6
click at [872, 360] on div "Quote £ 280 Repair location OL2 8EY Start Repair Reschedule Raise issue Comment…" at bounding box center [607, 162] width 564 height 619
drag, startPoint x: 425, startPoint y: 403, endPoint x: 353, endPoint y: 386, distance: 73.8
click at [353, 386] on div "Repair scope: Repair NSR Door Retexture Trim 21 hours ago" at bounding box center [607, 397] width 511 height 47
copy p "Repair scope: Repair NSR Door Retexture Trim"
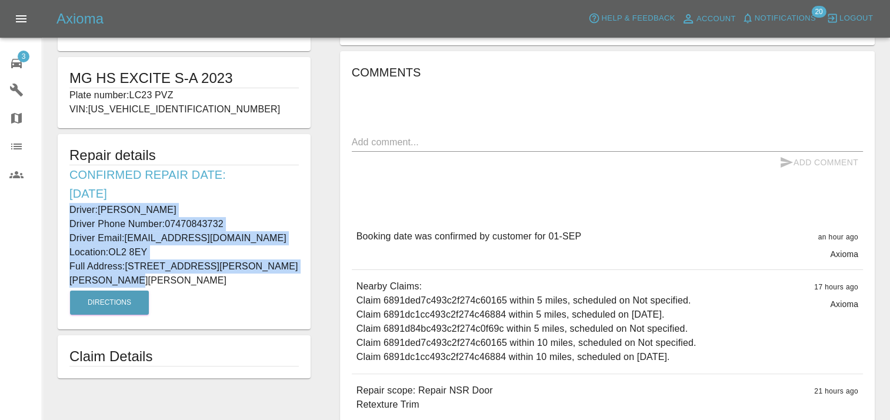
drag, startPoint x: 118, startPoint y: 281, endPoint x: 70, endPoint y: 203, distance: 91.1
click at [70, 203] on div "Repair details Confirmed Repair Date: [DATE] Driver: [PERSON_NAME] Driver Phone…" at bounding box center [184, 231] width 253 height 195
copy div "Driver: [PERSON_NAME] Driver Phone Number: 07470843732 Driver Email: [EMAIL_ADD…"
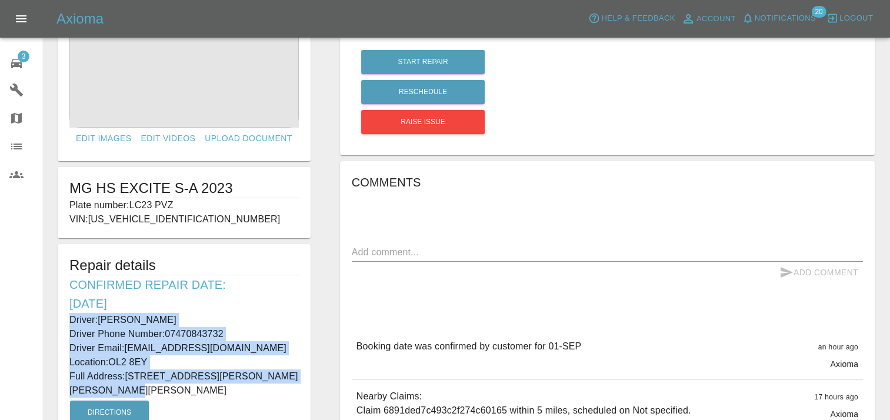
scroll to position [91, 0]
